Goal: Information Seeking & Learning: Understand process/instructions

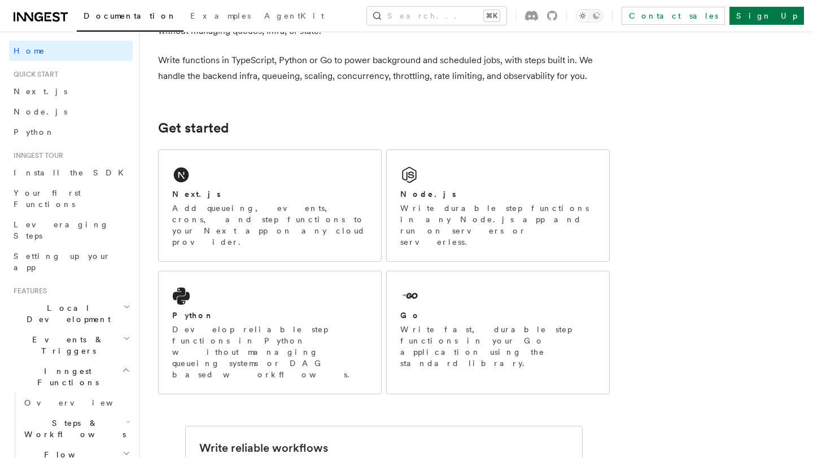
scroll to position [94, 0]
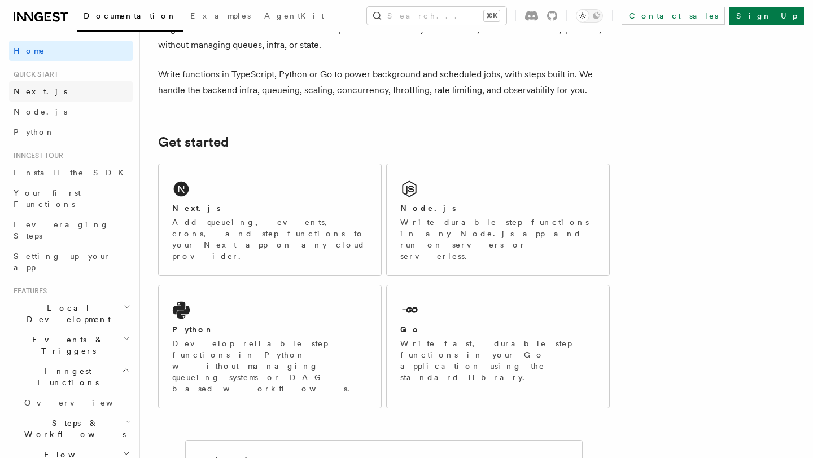
click at [51, 93] on link "Next.js" at bounding box center [71, 91] width 124 height 20
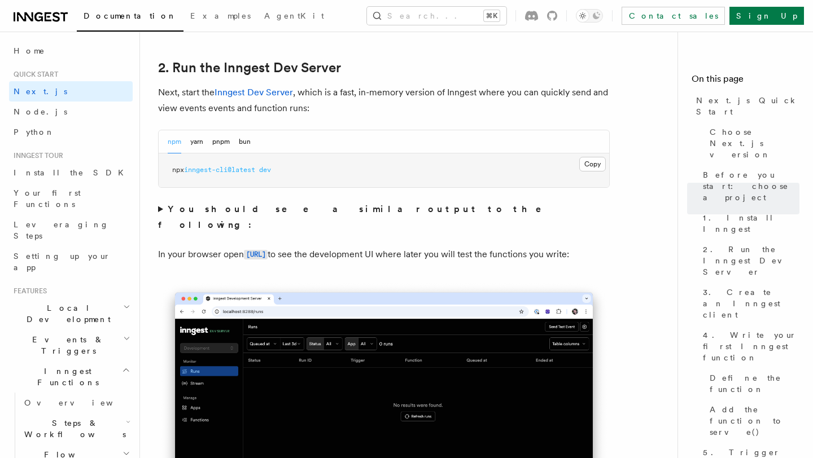
scroll to position [796, 0]
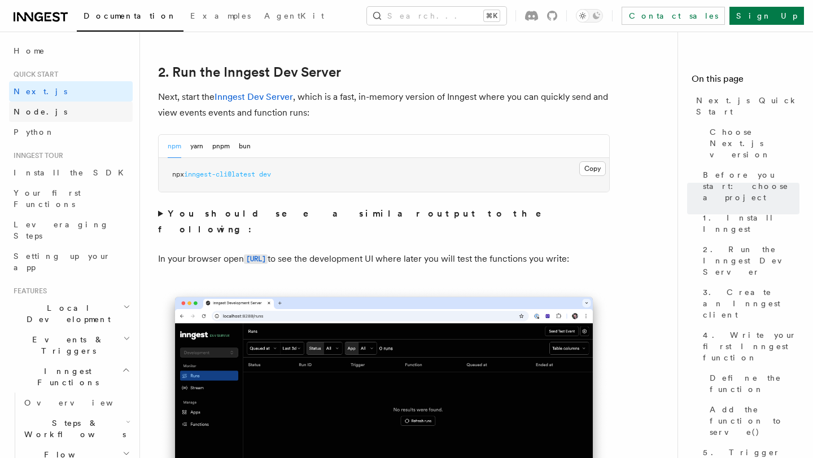
click at [50, 111] on link "Node.js" at bounding box center [71, 112] width 124 height 20
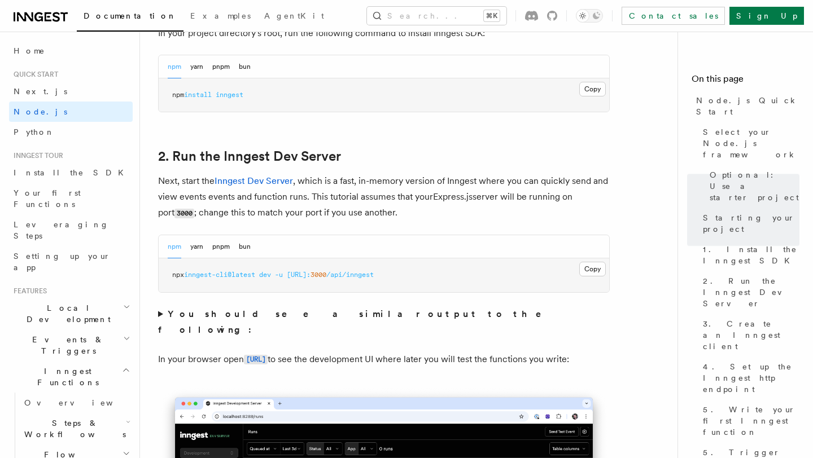
scroll to position [829, 0]
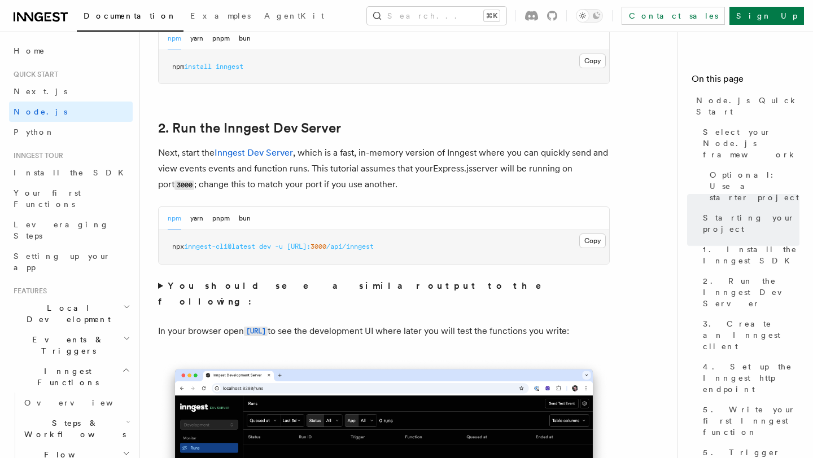
drag, startPoint x: 364, startPoint y: 227, endPoint x: 155, endPoint y: 228, distance: 209.4
copy span "npx inngest-cli@latest dev -u http://localhost:"
click at [266, 327] on code "[URL]" at bounding box center [256, 332] width 24 height 10
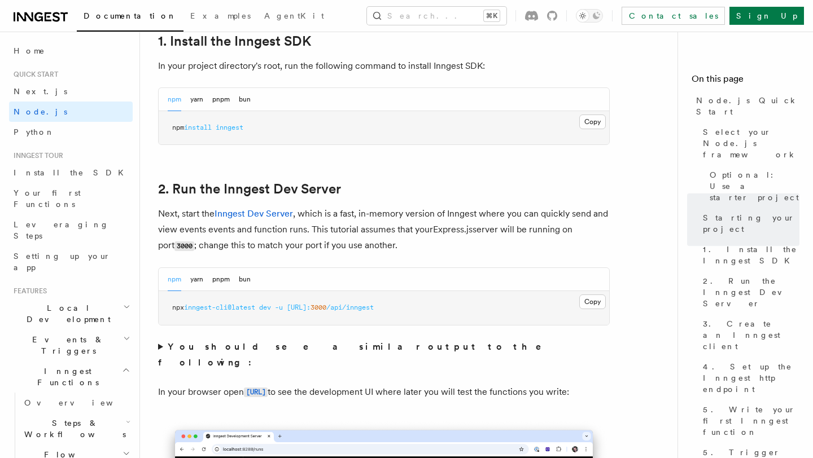
scroll to position [772, 0]
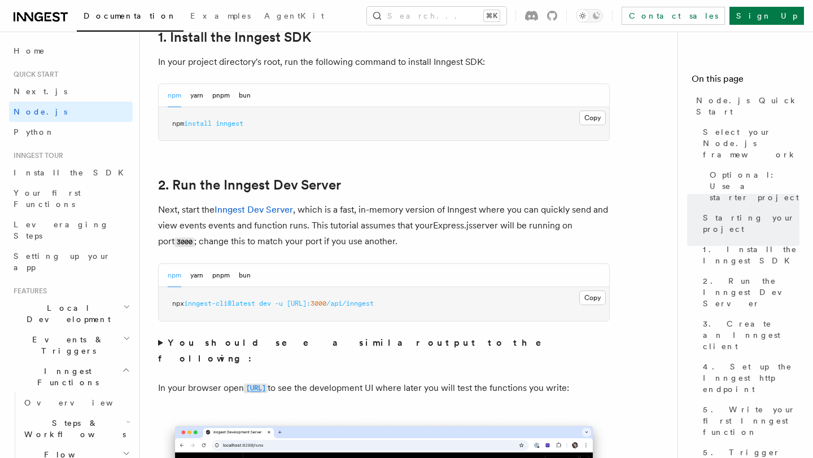
click at [268, 384] on code "[URL]" at bounding box center [256, 389] width 24 height 10
